Goal: Check status: Check status

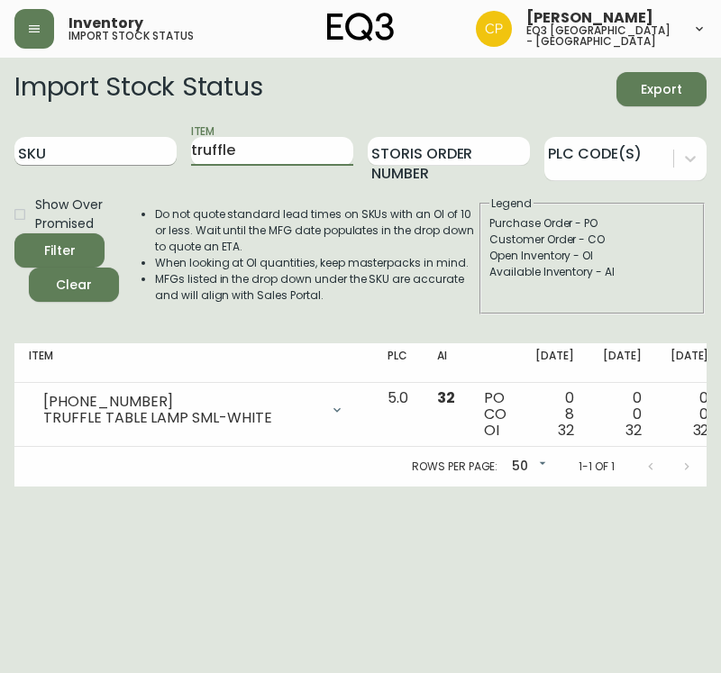
click at [48, 160] on input "SKU" at bounding box center [95, 151] width 162 height 29
paste input "[PHONE_NUMBER]"
type input "[PHONE_NUMBER]"
click at [14, 233] on button "Filter" at bounding box center [59, 250] width 90 height 34
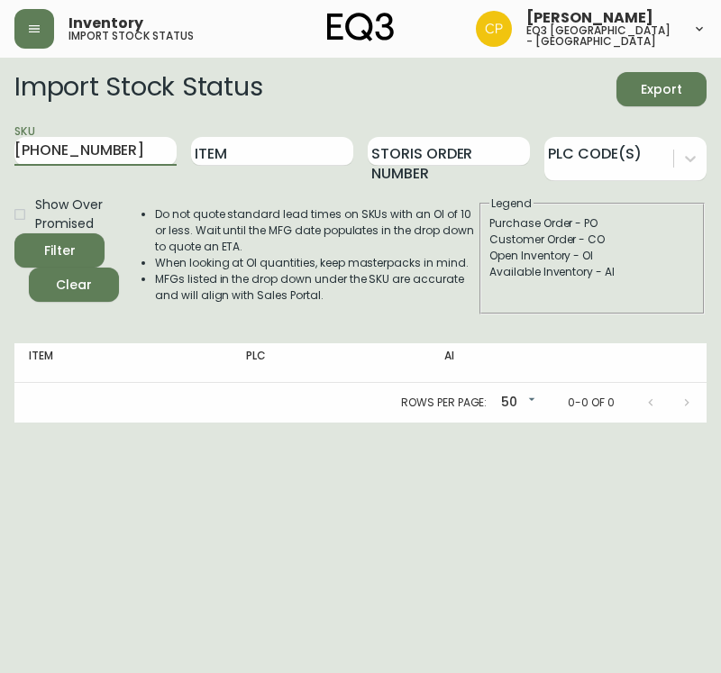
drag, startPoint x: 132, startPoint y: 146, endPoint x: 0, endPoint y: 77, distance: 148.8
click at [0, 77] on main "Import Stock Status Export SKU [PHONE_NUMBER] Item Storis Order Number PLC Code…" at bounding box center [360, 240] width 721 height 365
click at [292, 163] on input "Item" at bounding box center [272, 151] width 162 height 29
type input "E"
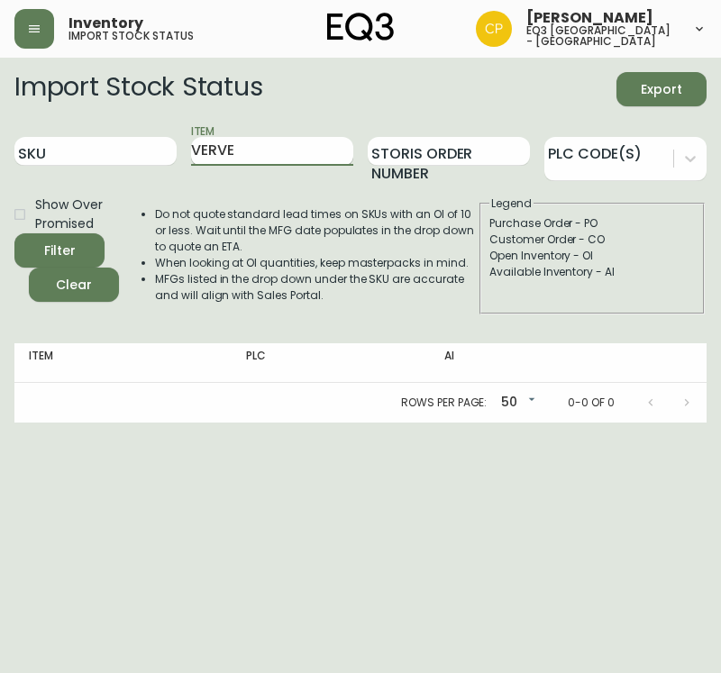
type input "VERVE"
click at [14, 233] on button "Filter" at bounding box center [59, 250] width 90 height 34
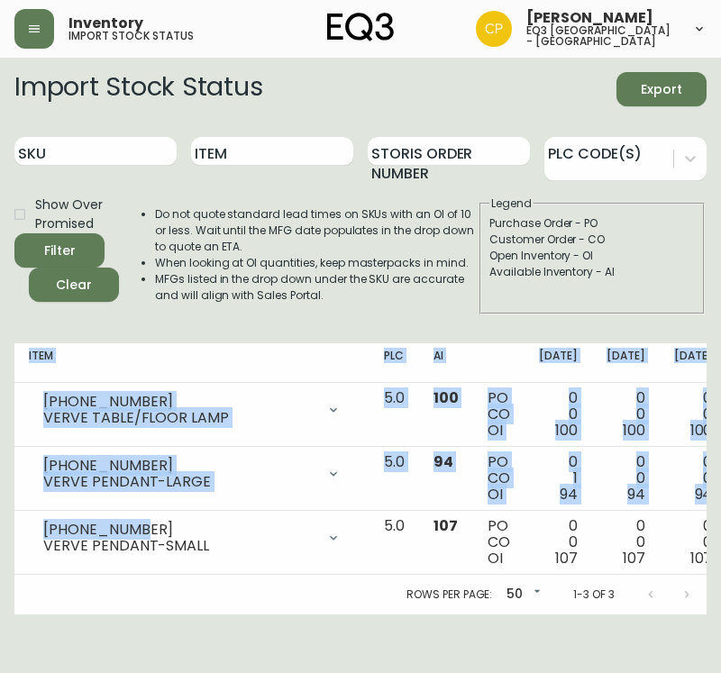
drag, startPoint x: 157, startPoint y: 523, endPoint x: 0, endPoint y: 511, distance: 157.2
click at [0, 511] on main "Import Stock Status Export SKU Item Storis Order Number PLC Code(s) Show Over P…" at bounding box center [360, 336] width 721 height 557
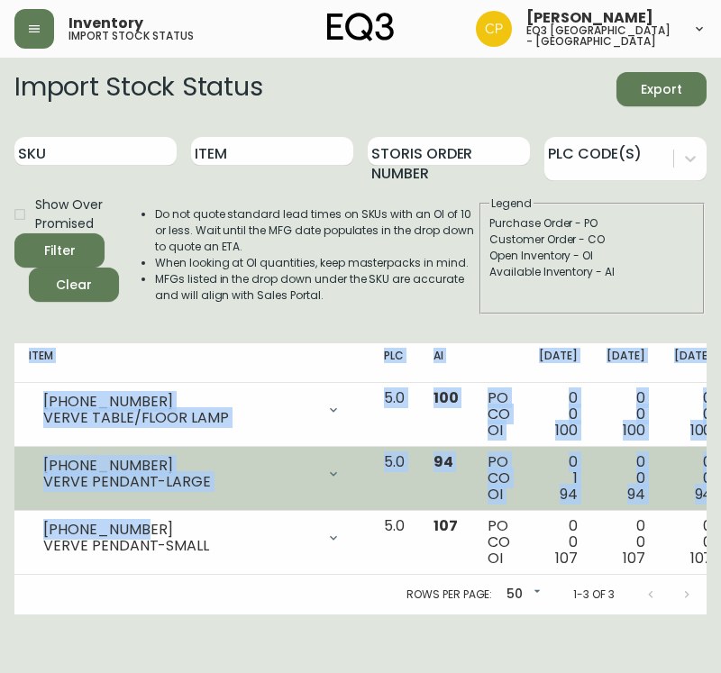
click at [162, 489] on div "VERVE PENDANT-LARGE" at bounding box center [179, 482] width 272 height 16
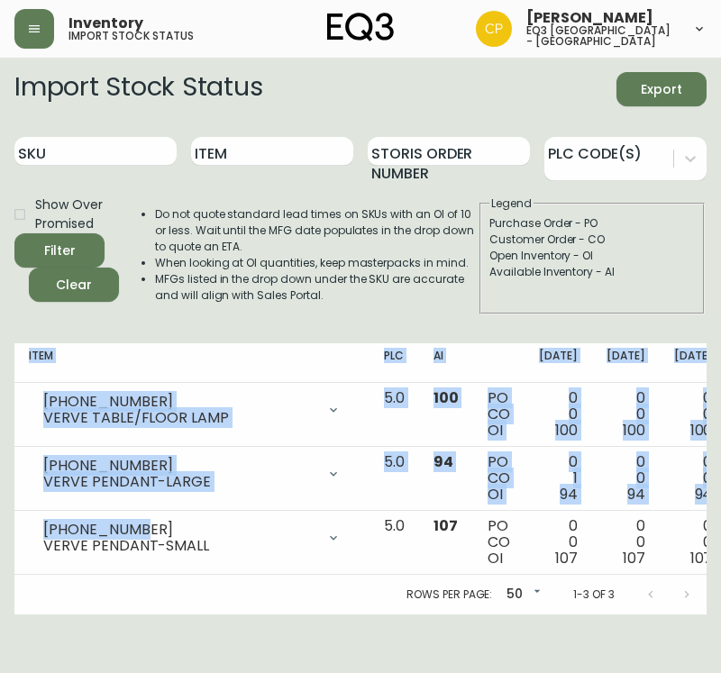
drag, startPoint x: 154, startPoint y: 527, endPoint x: 0, endPoint y: 508, distance: 155.3
click at [0, 508] on main "Import Stock Status Export SKU Item Storis Order Number PLC Code(s) Show Over P…" at bounding box center [360, 336] width 721 height 557
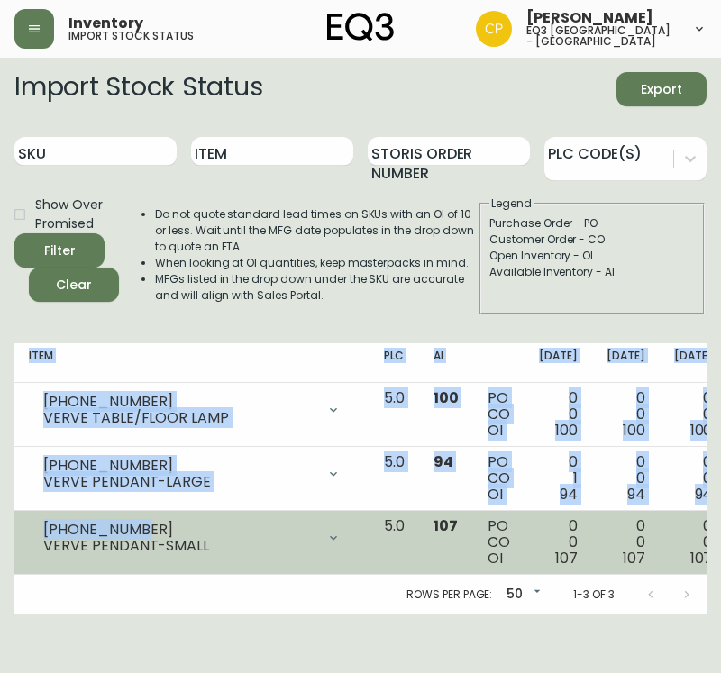
click at [109, 534] on div "[PHONE_NUMBER]" at bounding box center [179, 530] width 272 height 16
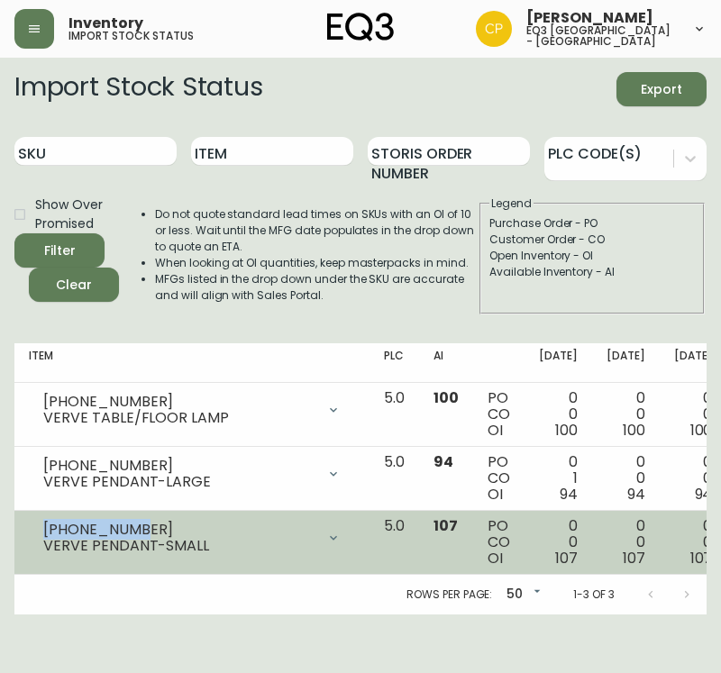
drag, startPoint x: 129, startPoint y: 527, endPoint x: 35, endPoint y: 527, distance: 93.7
click at [35, 527] on div "[PHONE_NUMBER] VERVE PENDANT-SMALL" at bounding box center [192, 538] width 326 height 40
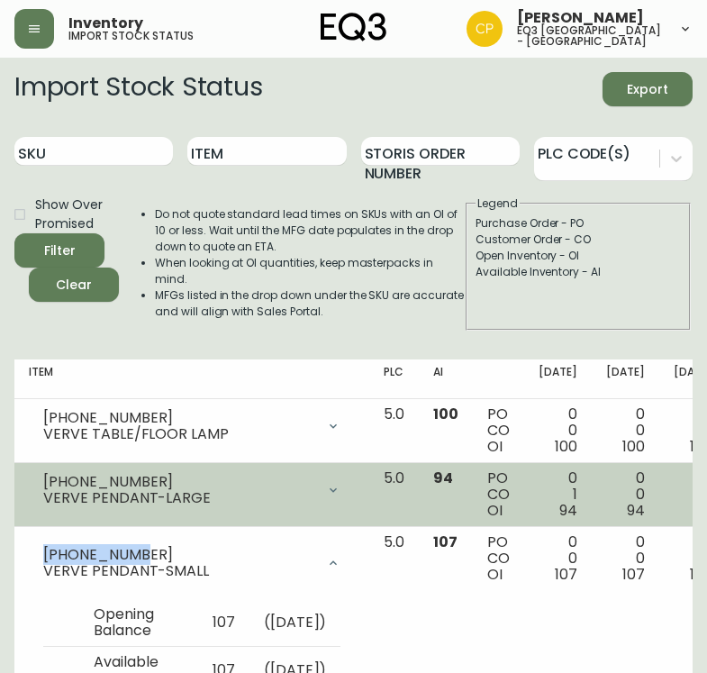
copy div "[PHONE_NUMBER]"
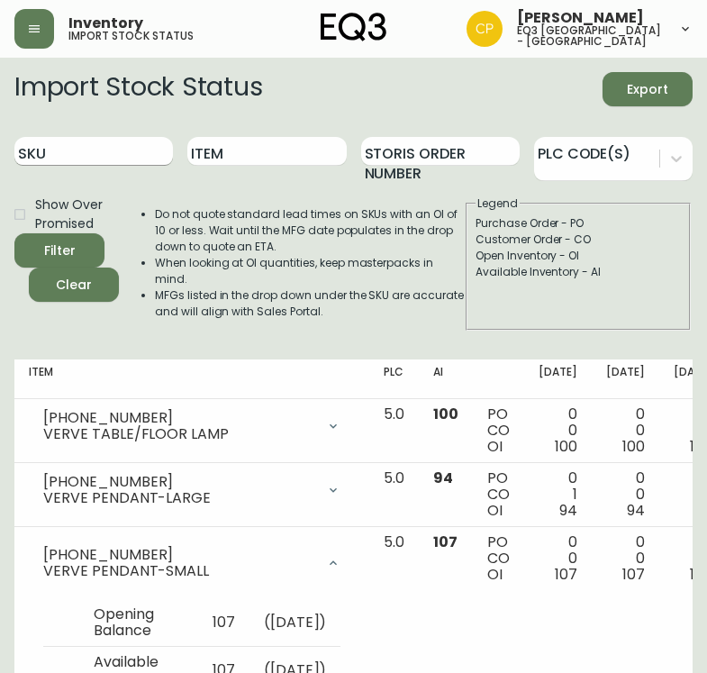
click at [122, 158] on input "SKU" at bounding box center [93, 151] width 159 height 29
paste input "3020-988-13-A"
click at [14, 233] on button "Filter" at bounding box center [59, 250] width 90 height 34
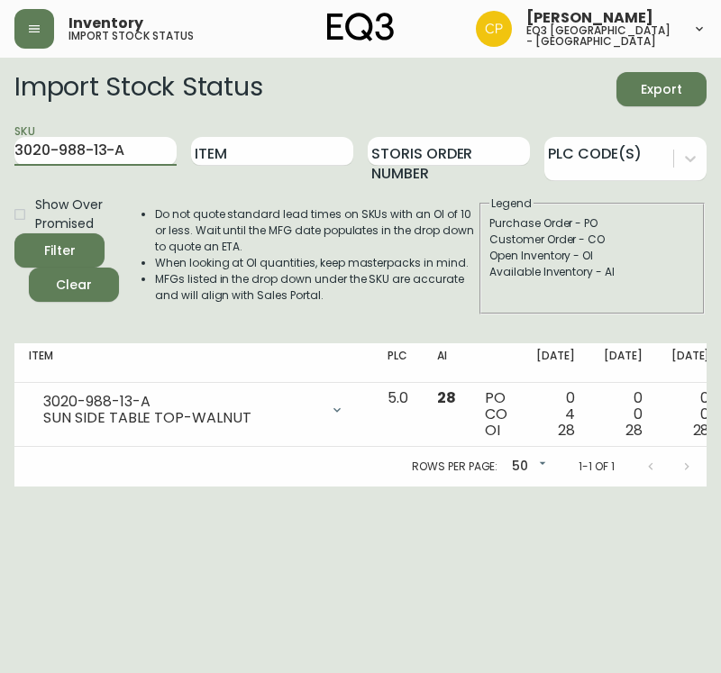
drag, startPoint x: 162, startPoint y: 151, endPoint x: 0, endPoint y: 177, distance: 164.2
click at [0, 177] on main "Import Stock Status Export SKU 3020-988-13-A Item Storis Order Number PLC Code(…" at bounding box center [360, 272] width 721 height 429
paste input "4-B"
type input "3020-988-4-B"
click at [14, 233] on button "Filter" at bounding box center [59, 250] width 90 height 34
